Goal: Task Accomplishment & Management: Use online tool/utility

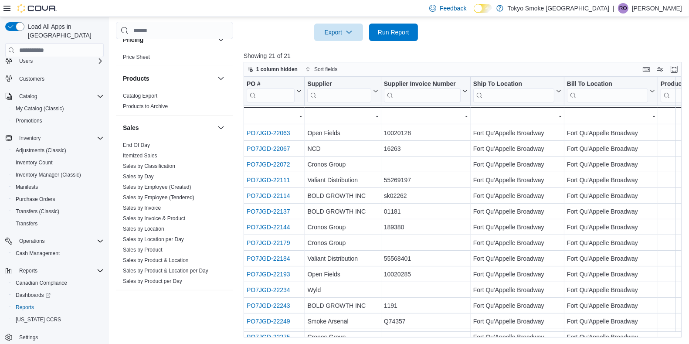
scroll to position [490, 0]
click at [183, 223] on span "Sales by Location" at bounding box center [174, 228] width 110 height 10
click at [156, 225] on link "Sales by Location" at bounding box center [143, 228] width 41 height 6
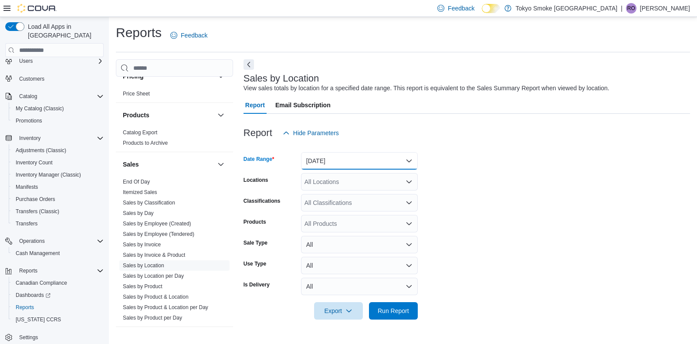
click at [372, 155] on button "[DATE]" at bounding box center [359, 160] width 117 height 17
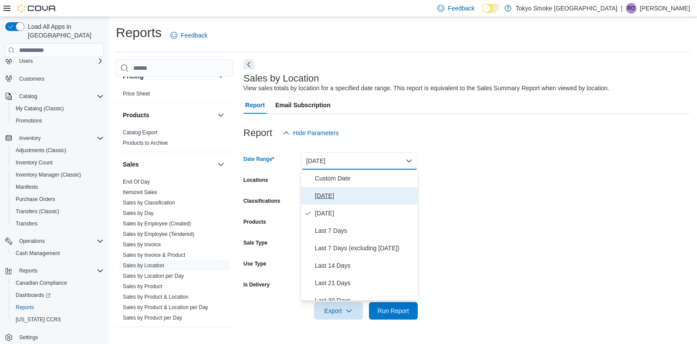
click at [340, 193] on span "[DATE]" at bounding box center [364, 195] width 99 height 10
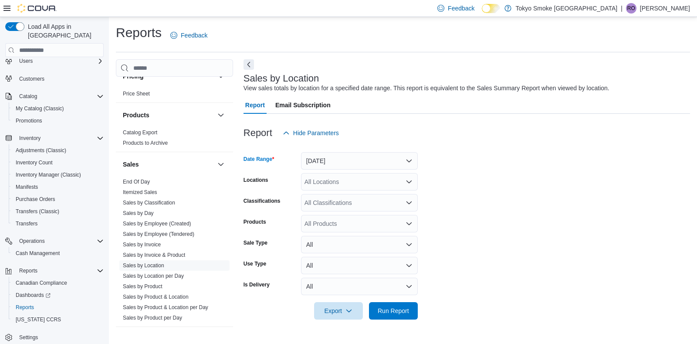
click at [351, 180] on div "All Locations" at bounding box center [359, 181] width 117 height 17
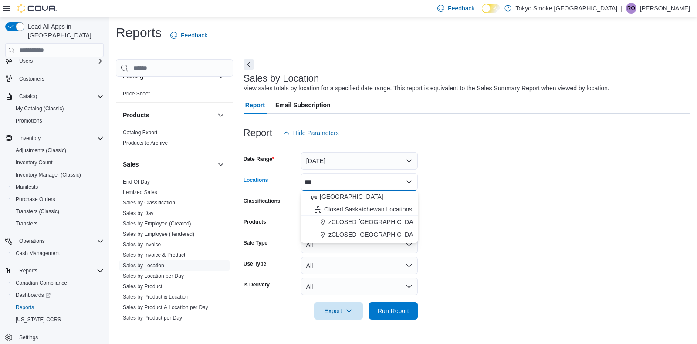
type input "***"
click at [350, 192] on button "[GEOGRAPHIC_DATA]" at bounding box center [359, 196] width 117 height 13
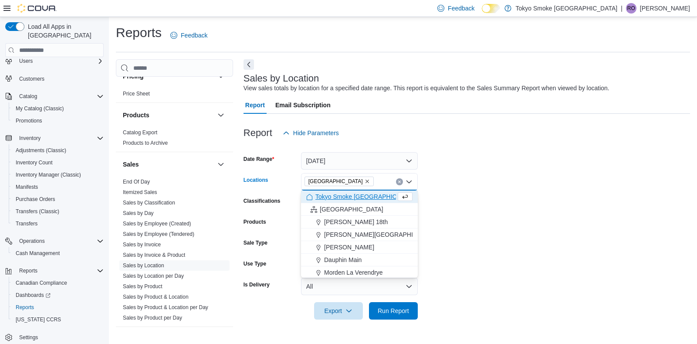
click at [510, 247] on form "Date Range [DATE] Locations [GEOGRAPHIC_DATA] Combo box. Selected. [GEOGRAPHIC_…" at bounding box center [466, 231] width 446 height 178
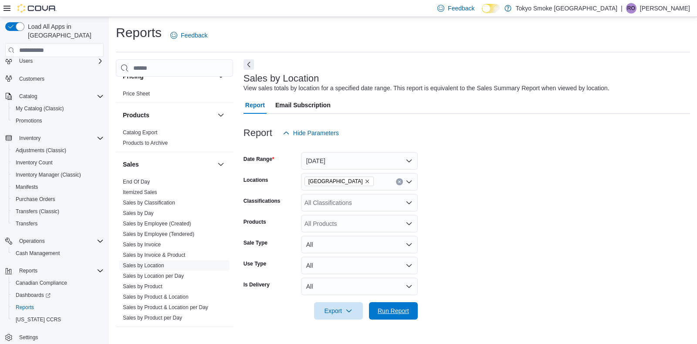
click at [409, 306] on span "Run Report" at bounding box center [393, 310] width 38 height 17
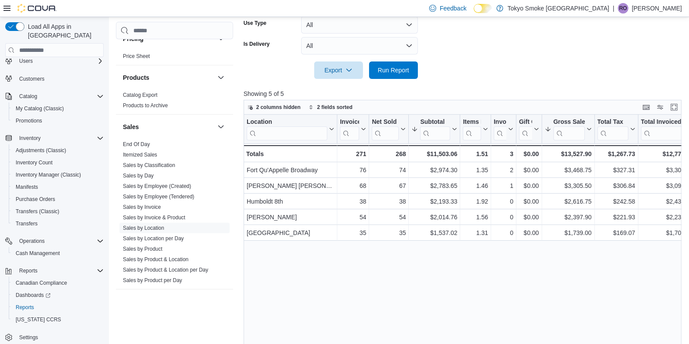
scroll to position [224, 0]
